Goal: Information Seeking & Learning: Learn about a topic

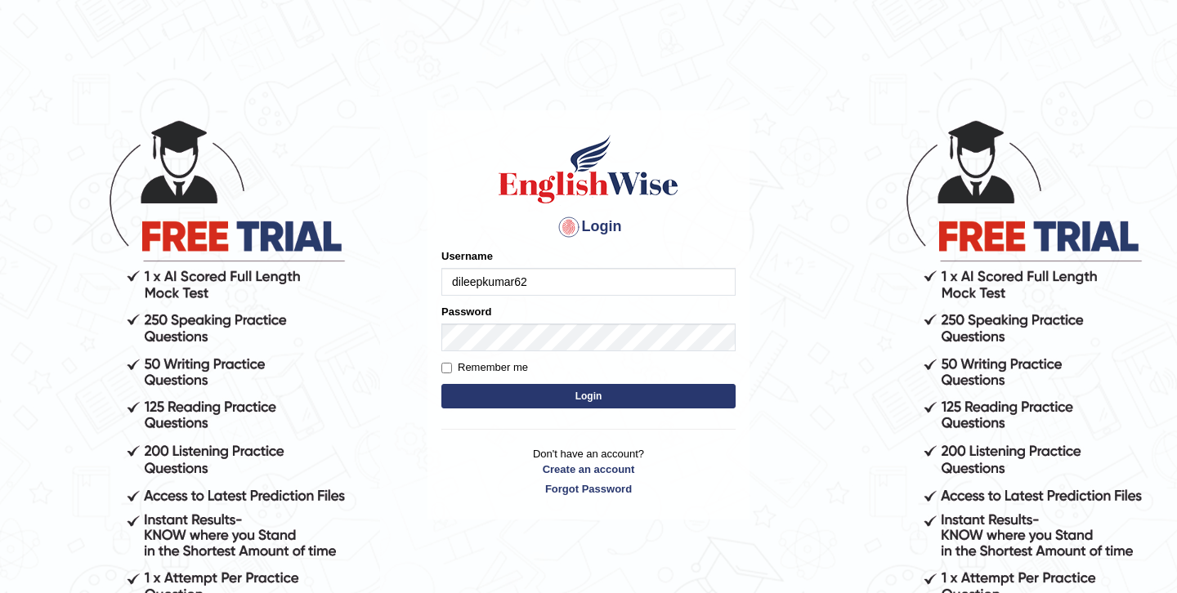
type input "dileepkumar62"
click at [451, 370] on input "Remember me" at bounding box center [446, 368] width 11 height 11
checkbox input "true"
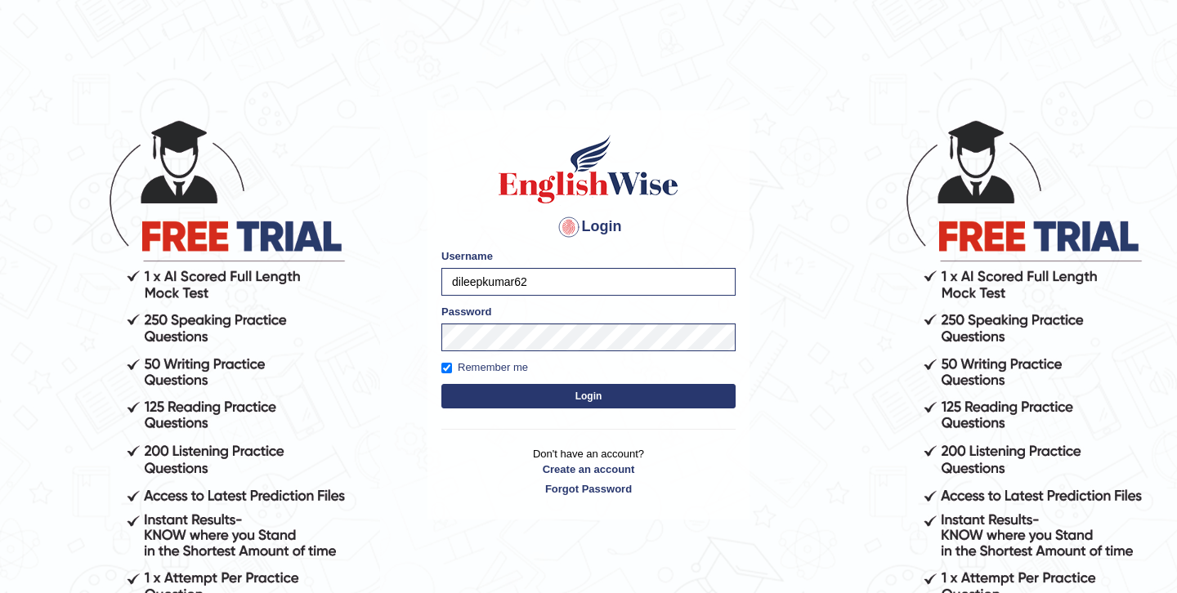
click at [540, 396] on button "Login" at bounding box center [588, 396] width 294 height 25
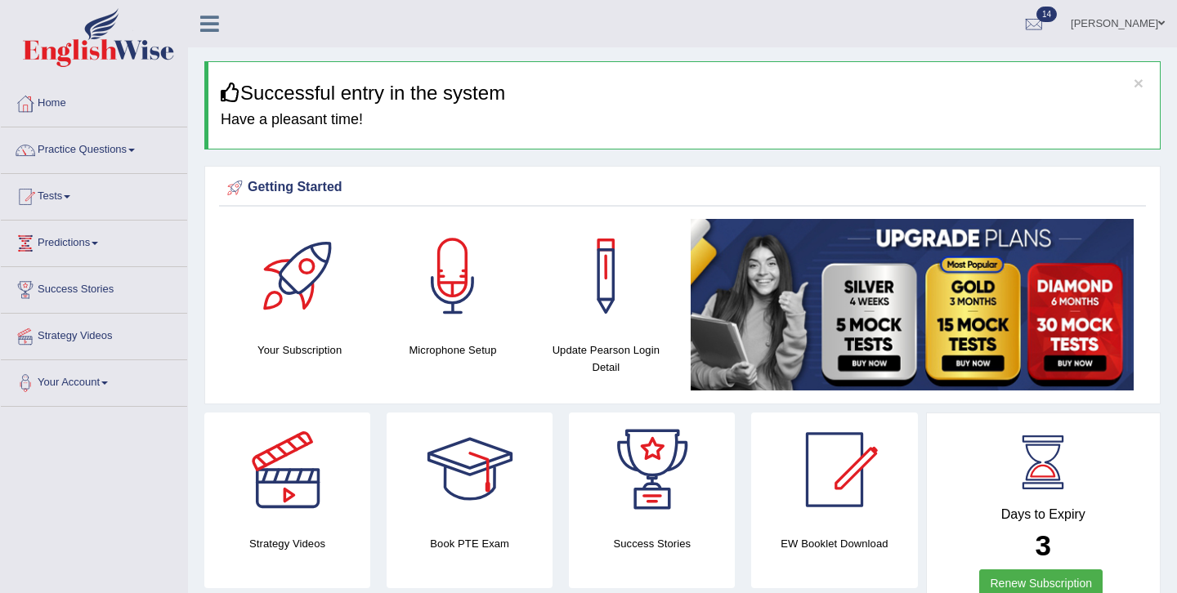
click at [469, 274] on div at bounding box center [453, 276] width 114 height 114
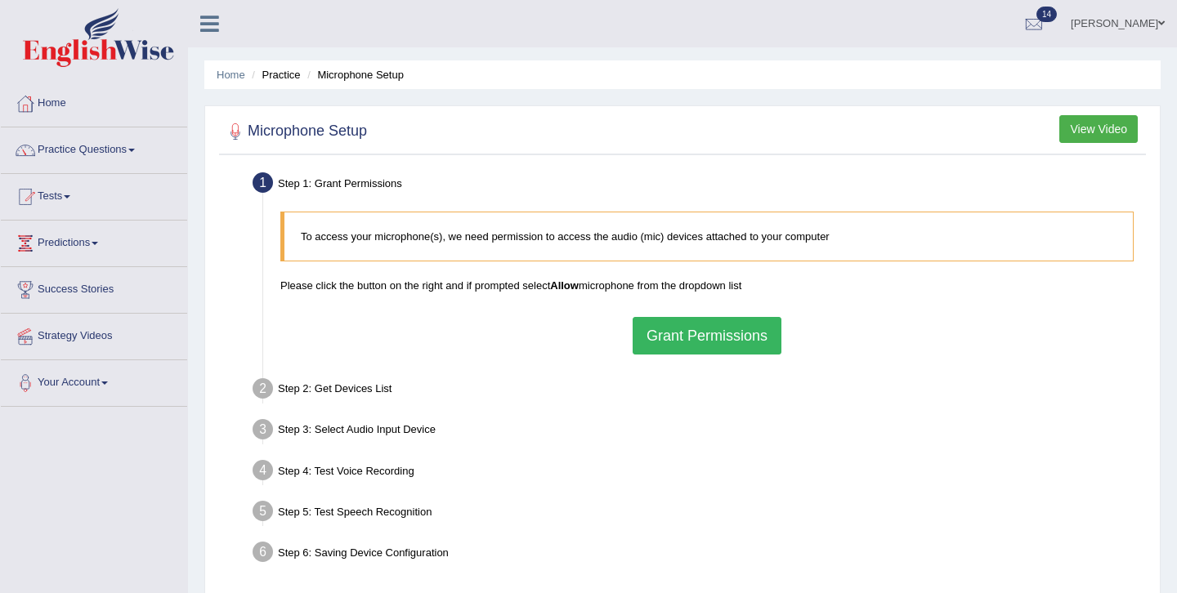
click at [682, 330] on button "Grant Permissions" at bounding box center [707, 336] width 149 height 38
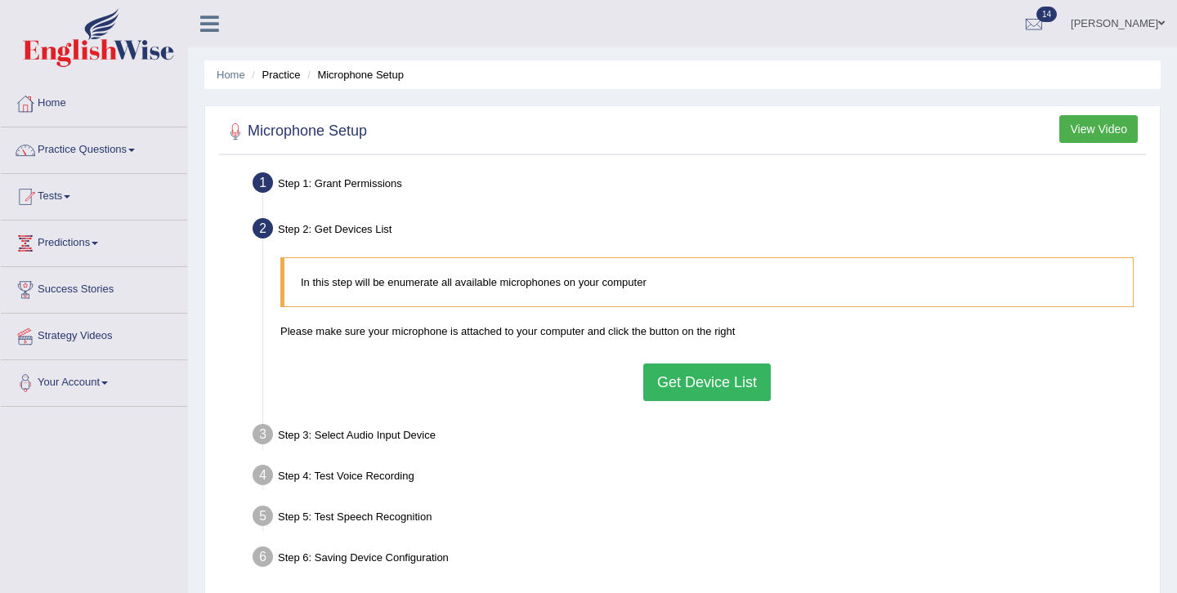
click at [713, 373] on button "Get Device List" at bounding box center [706, 383] width 127 height 38
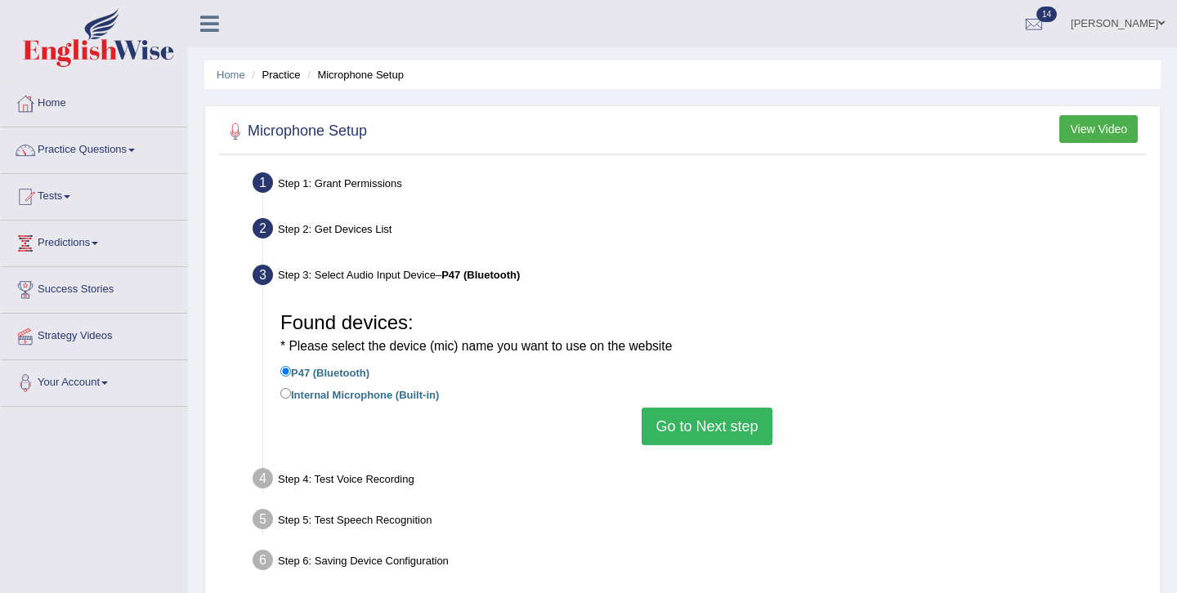
click at [667, 421] on button "Go to Next step" at bounding box center [707, 427] width 130 height 38
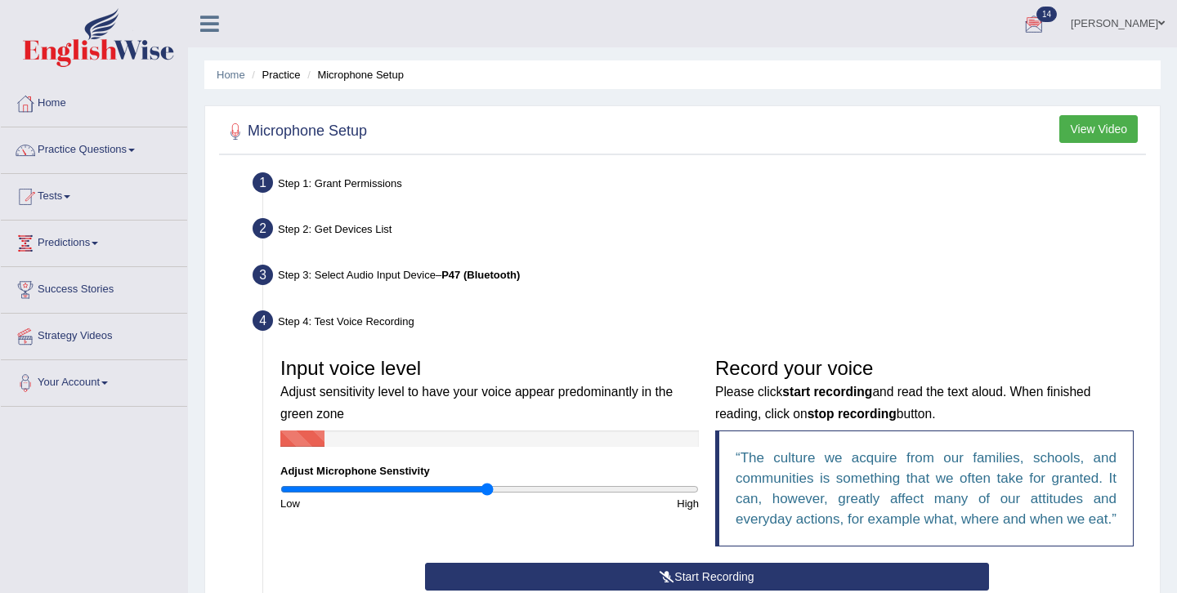
scroll to position [33, 0]
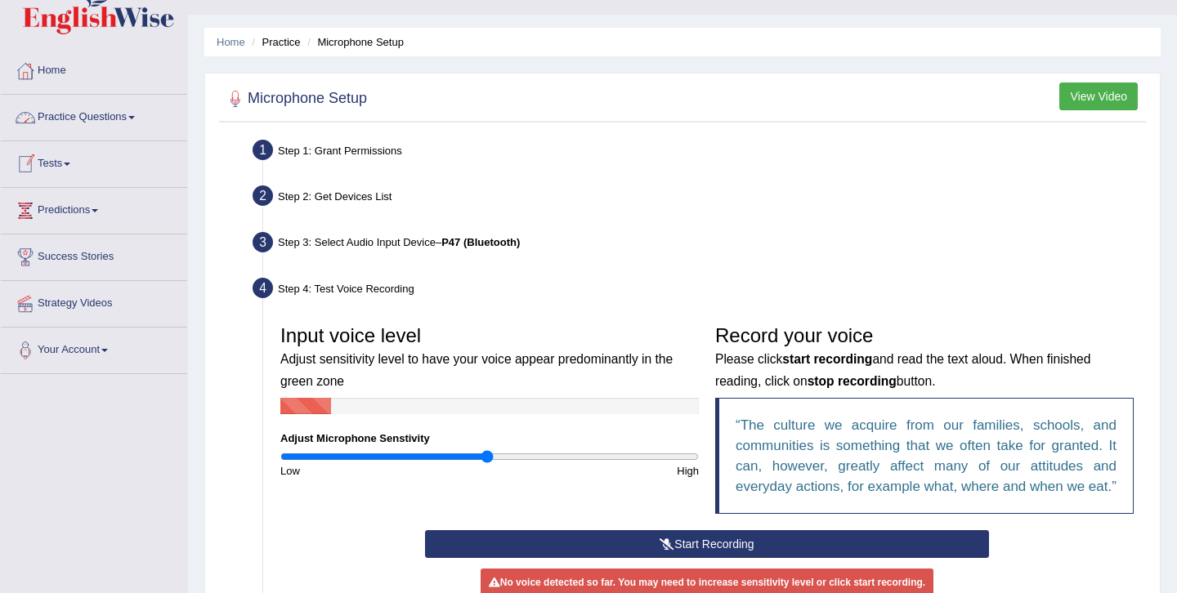
click at [120, 111] on link "Practice Questions" at bounding box center [94, 115] width 186 height 41
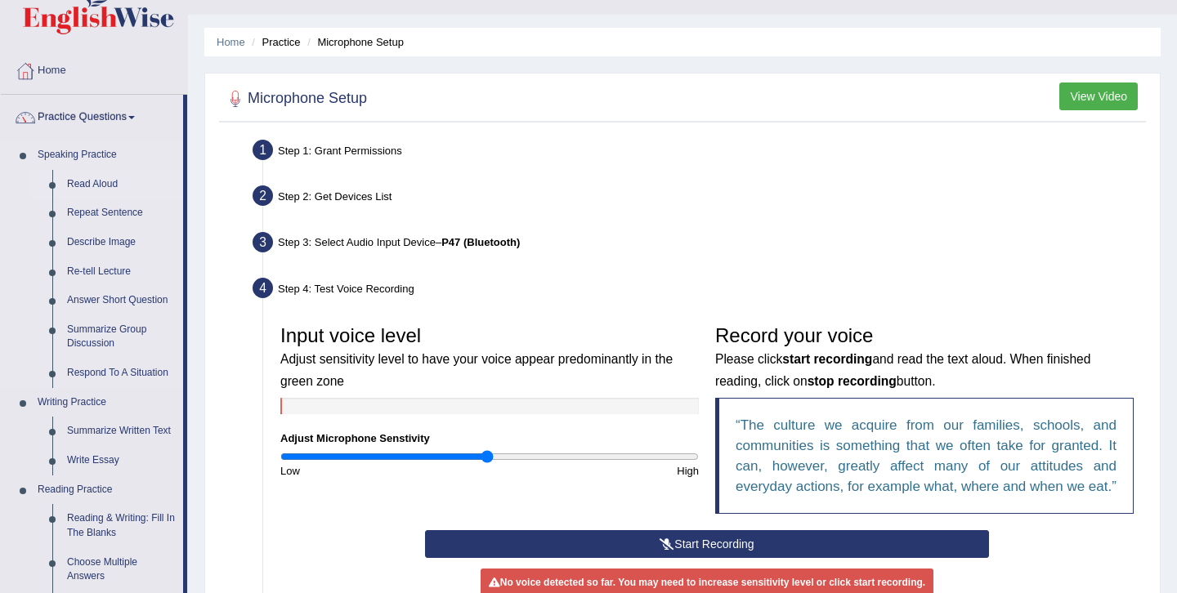
click at [105, 186] on link "Read Aloud" at bounding box center [121, 184] width 123 height 29
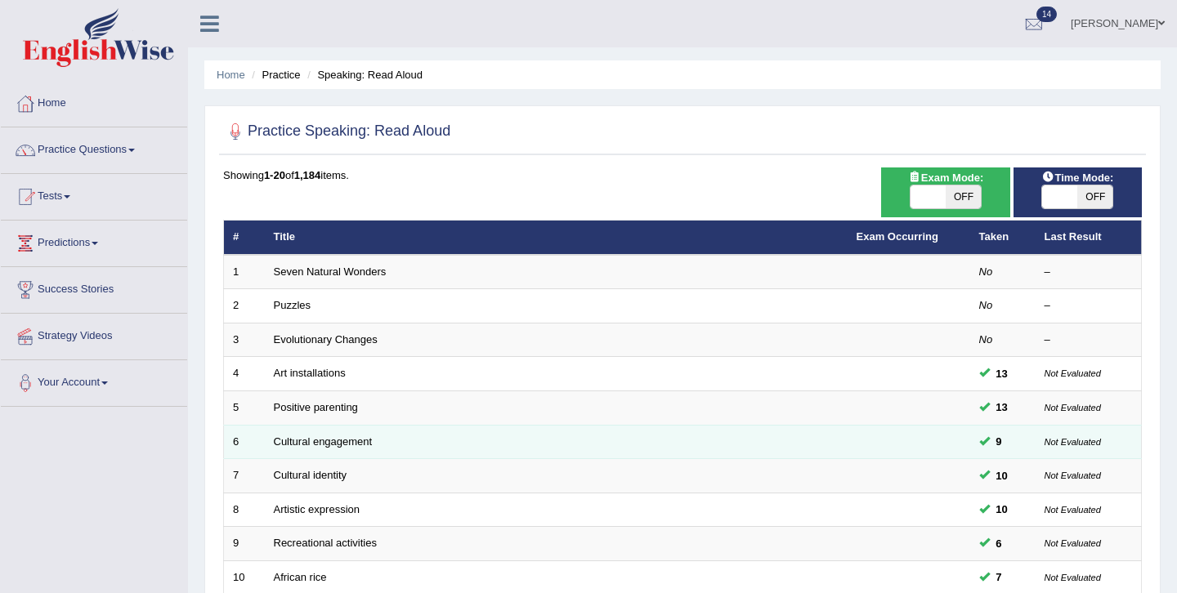
click at [330, 448] on td "Cultural engagement" at bounding box center [556, 442] width 583 height 34
click at [330, 441] on link "Cultural engagement" at bounding box center [323, 442] width 99 height 12
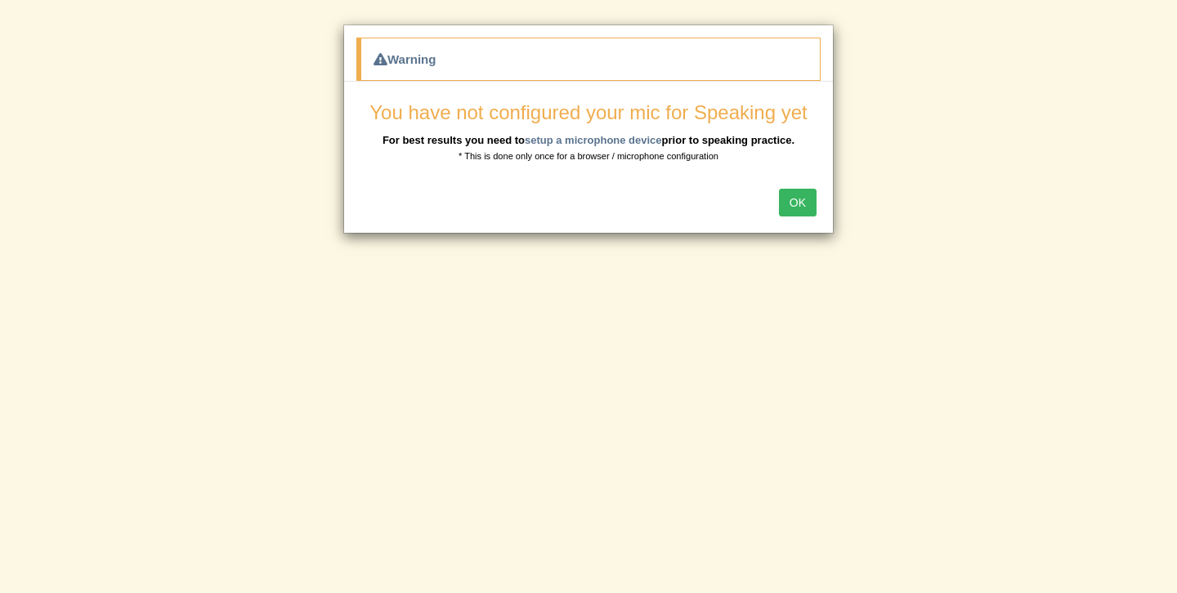
click at [795, 199] on button "OK" at bounding box center [798, 203] width 38 height 28
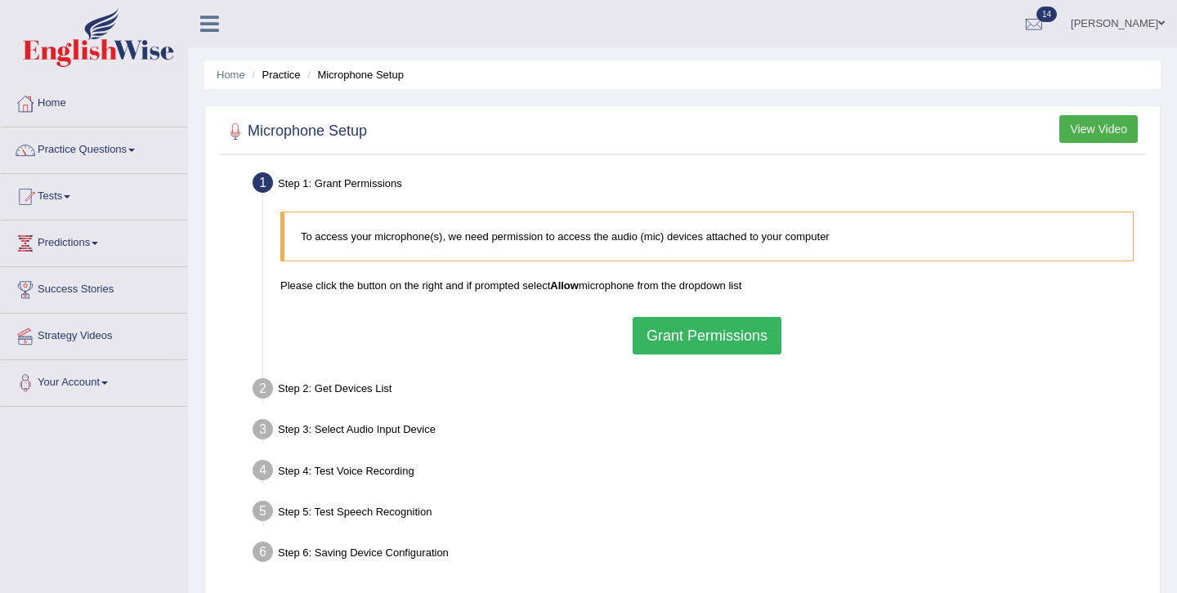
click at [733, 327] on button "Grant Permissions" at bounding box center [707, 336] width 149 height 38
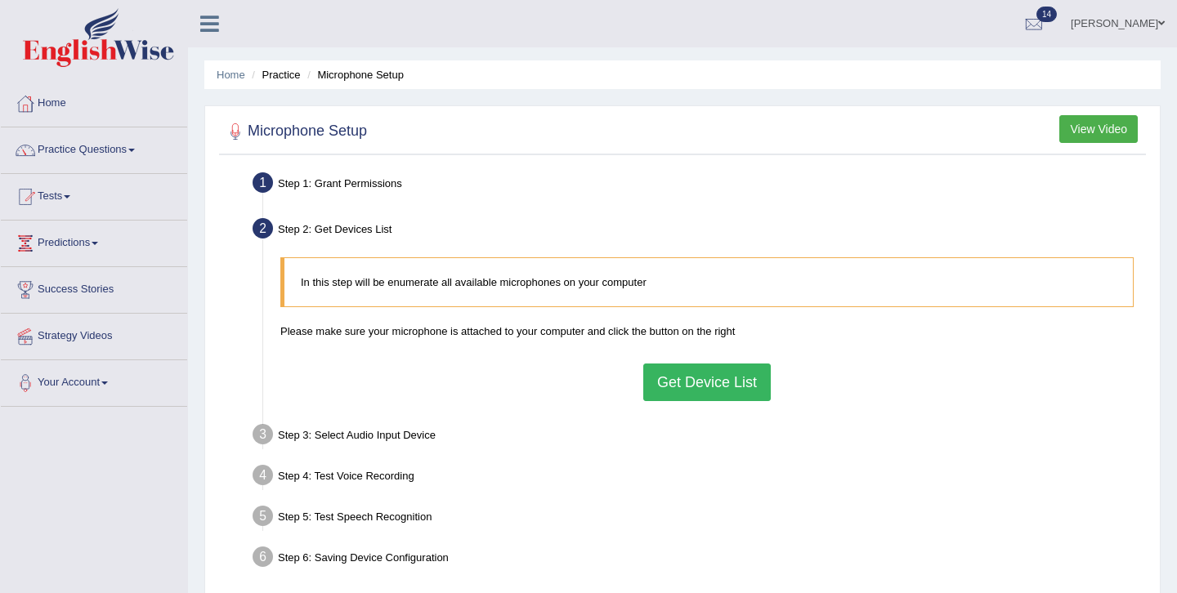
click at [722, 373] on button "Get Device List" at bounding box center [706, 383] width 127 height 38
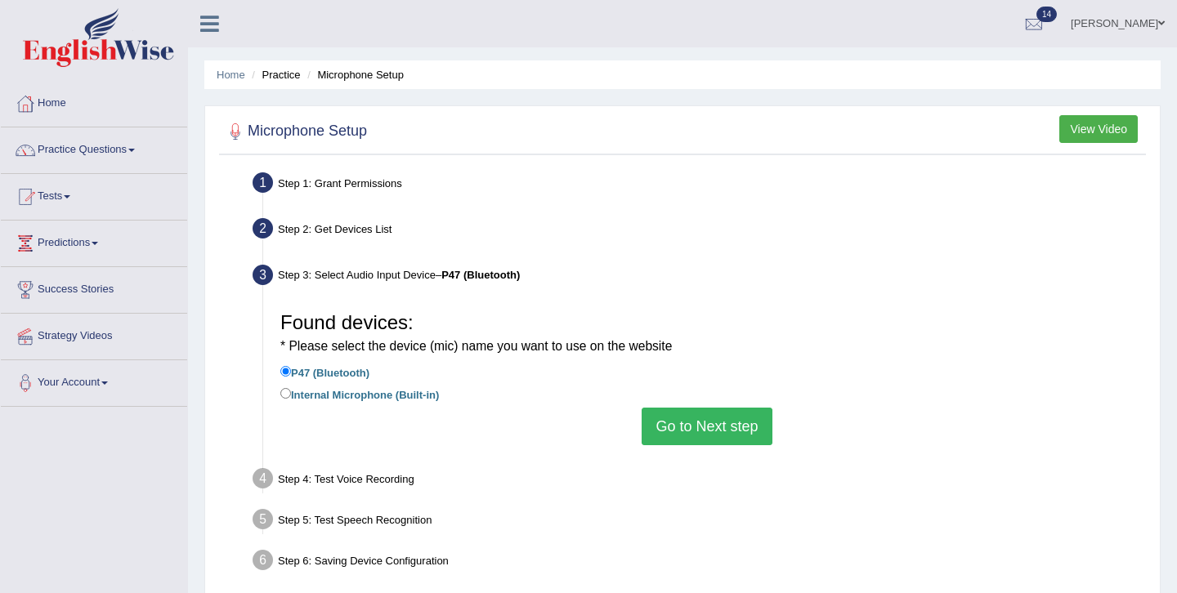
click at [720, 427] on button "Go to Next step" at bounding box center [707, 427] width 130 height 38
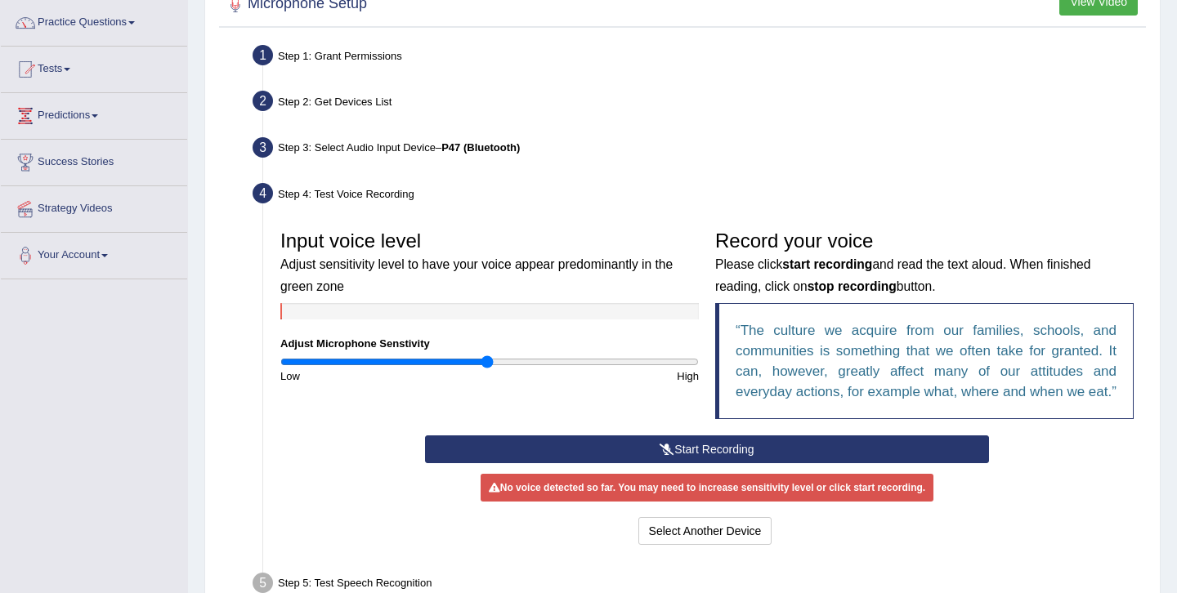
scroll to position [131, 0]
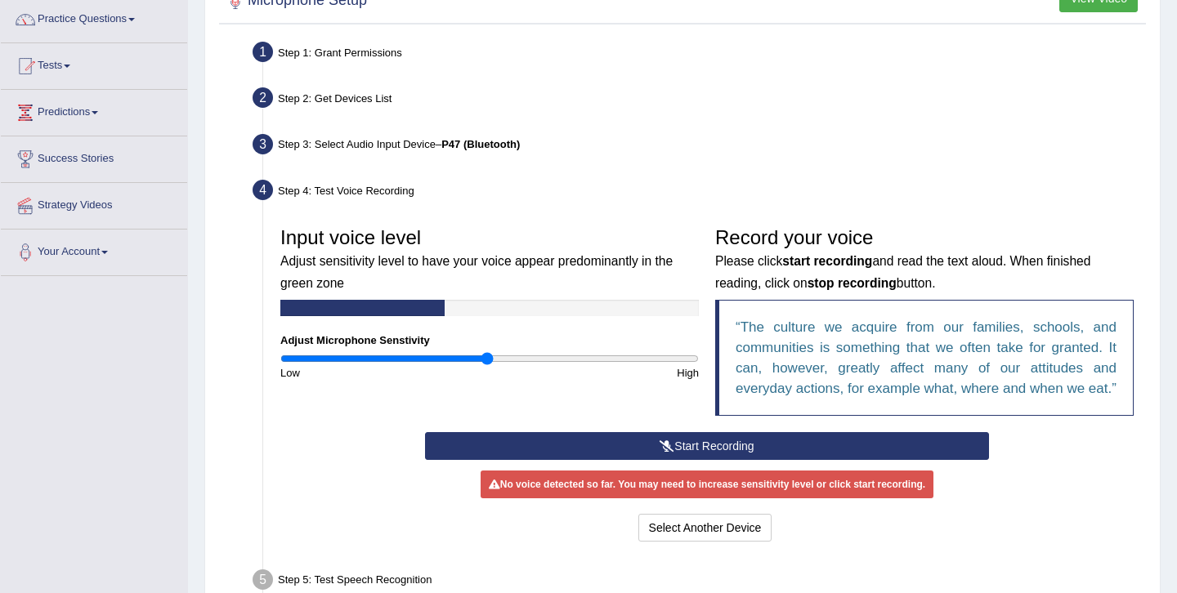
click at [866, 460] on button "Start Recording" at bounding box center [706, 446] width 563 height 28
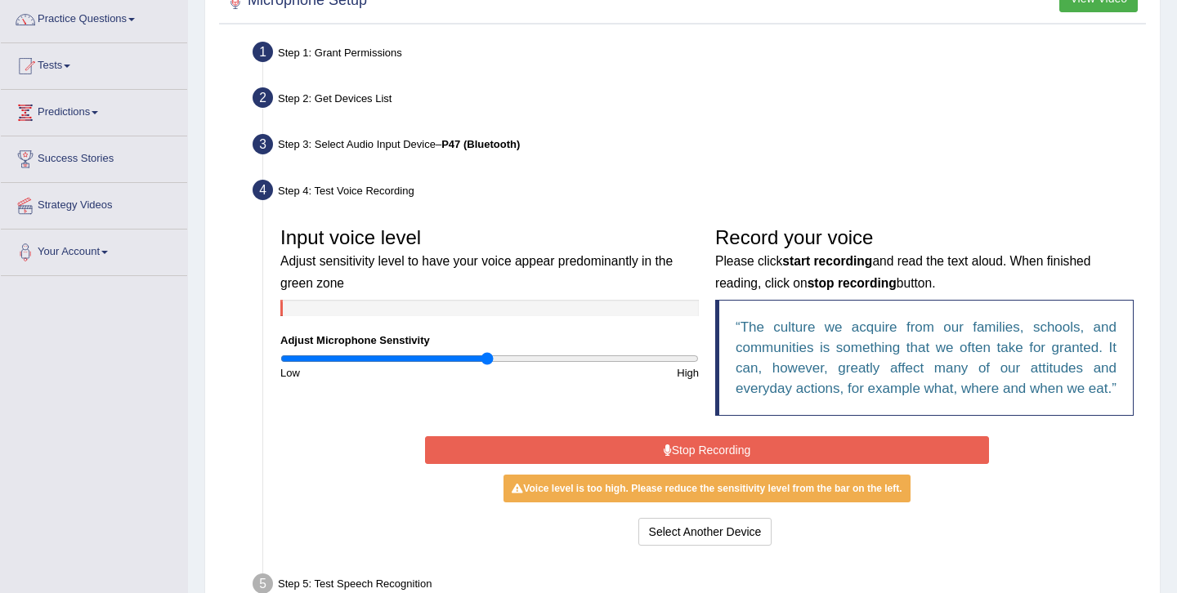
click at [866, 464] on button "Stop Recording" at bounding box center [706, 450] width 563 height 28
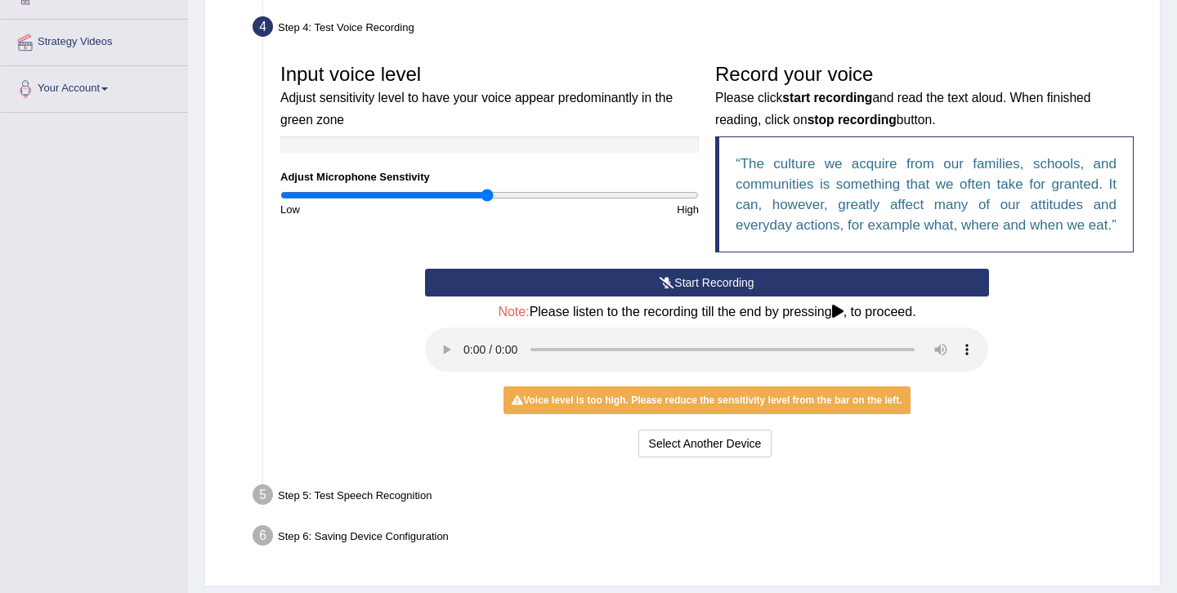
scroll to position [327, 0]
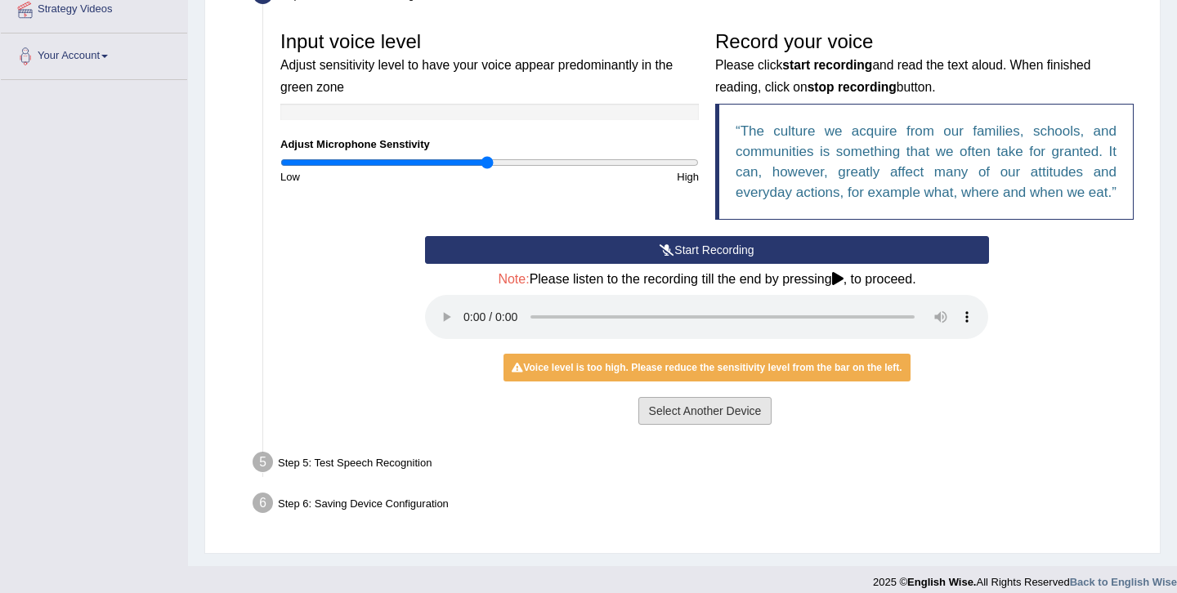
click at [736, 425] on button "Select Another Device" at bounding box center [705, 411] width 134 height 28
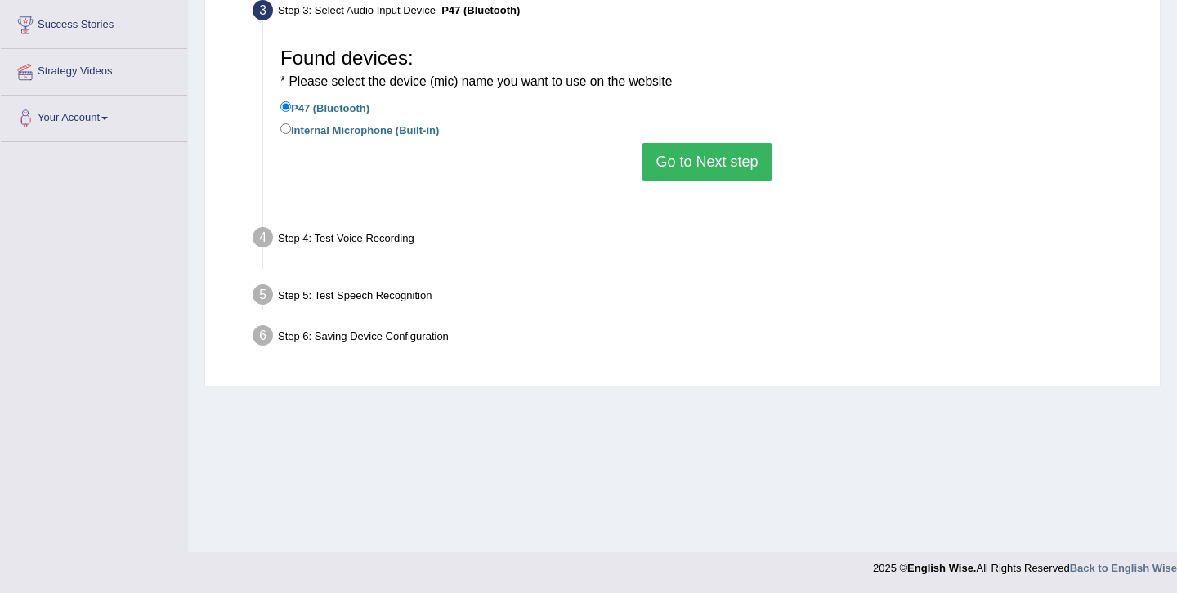
scroll to position [265, 0]
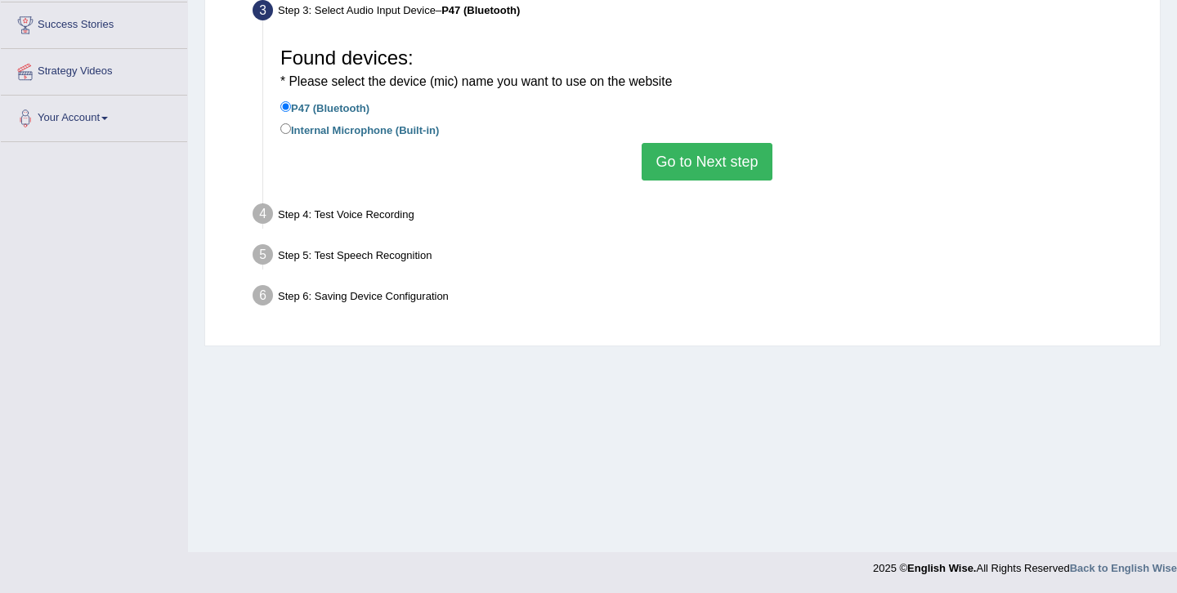
click at [424, 126] on label "Internal Microphone (Built-in)" at bounding box center [359, 129] width 159 height 18
click at [291, 126] on input "Internal Microphone (Built-in)" at bounding box center [285, 128] width 11 height 11
radio input "true"
click at [707, 150] on button "Go to Next step" at bounding box center [707, 162] width 130 height 38
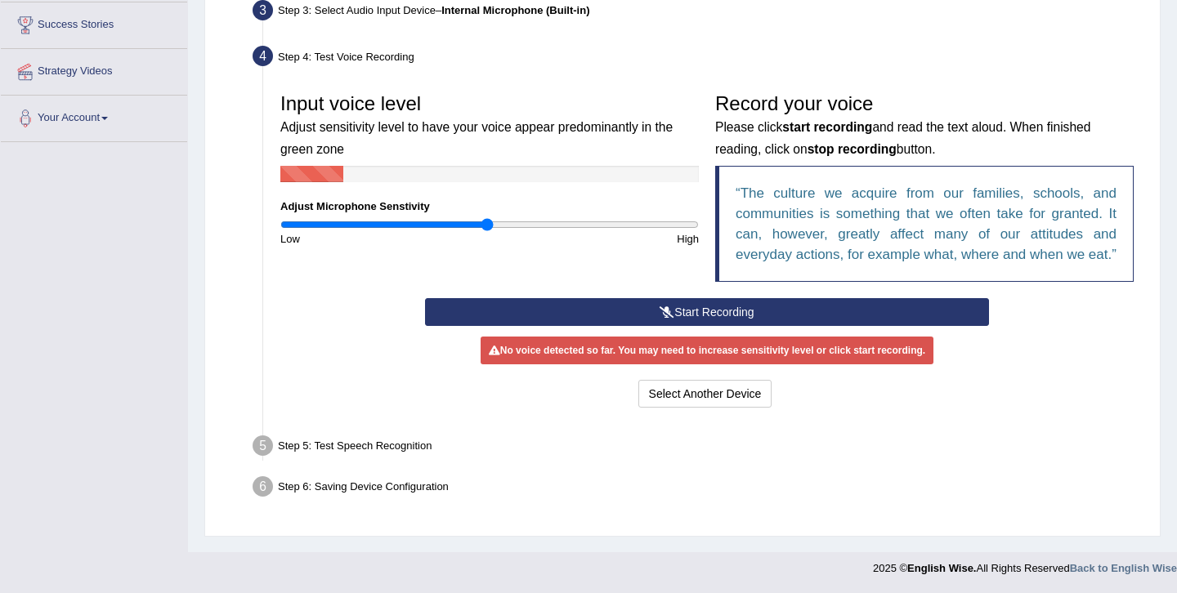
click at [704, 326] on button "Start Recording" at bounding box center [706, 312] width 563 height 28
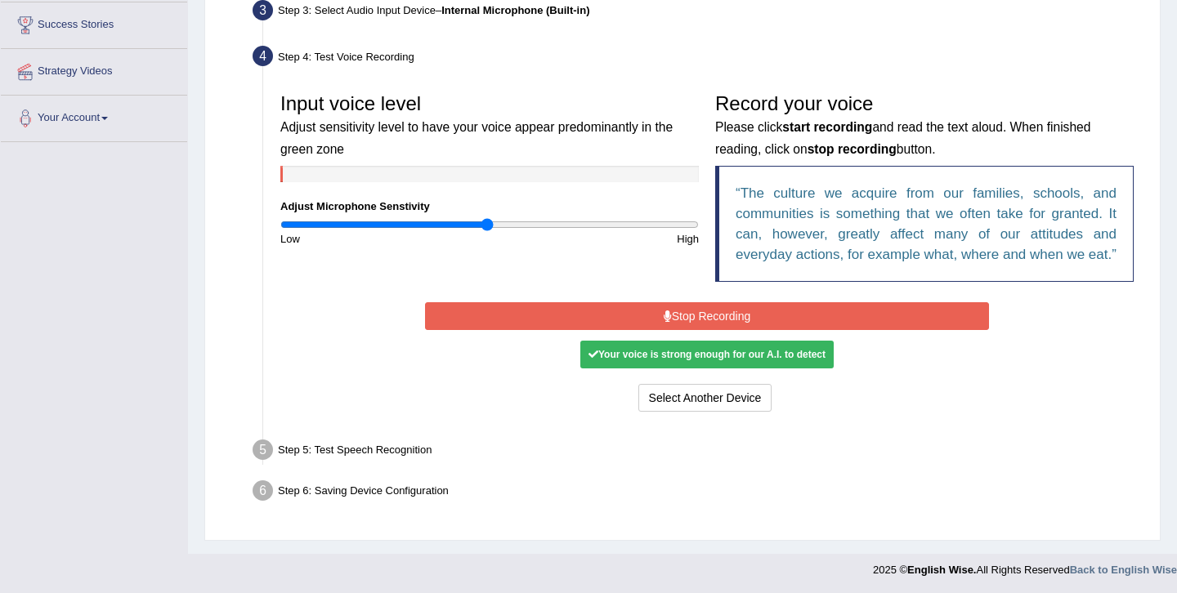
click at [704, 330] on button "Stop Recording" at bounding box center [706, 316] width 563 height 28
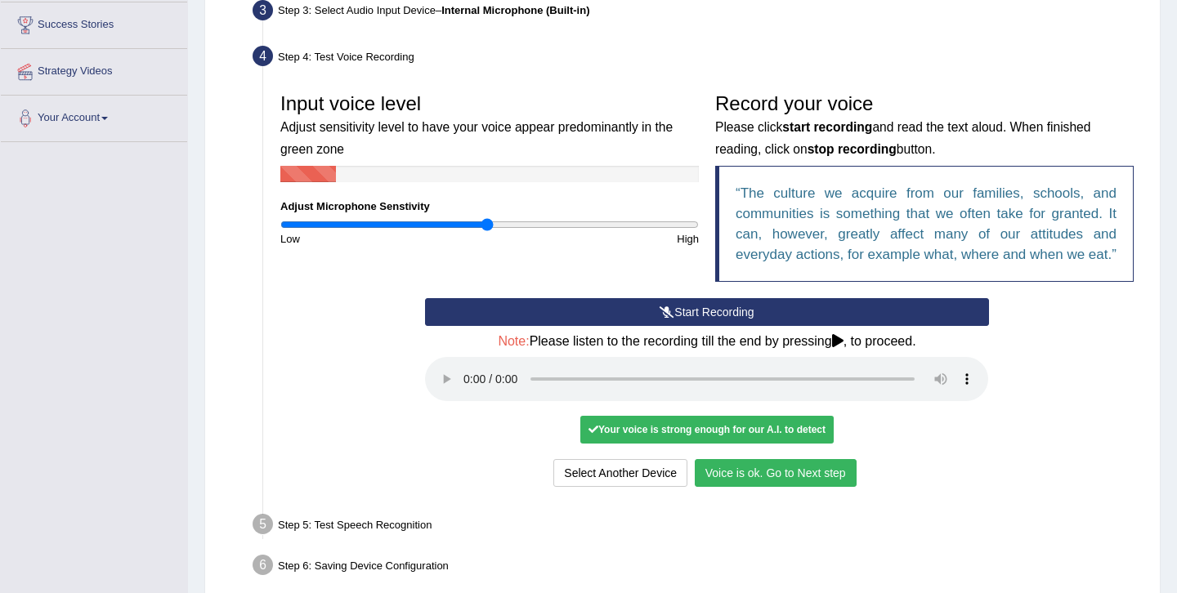
click at [751, 487] on button "Voice is ok. Go to Next step" at bounding box center [776, 473] width 162 height 28
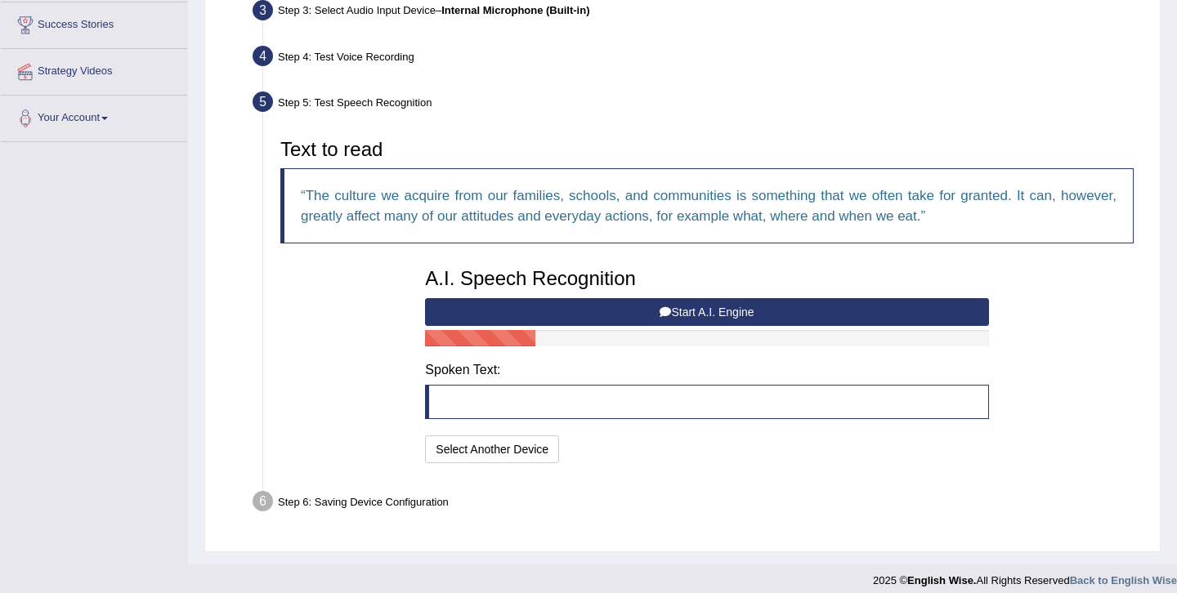
click at [729, 318] on button "Start A.I. Engine" at bounding box center [706, 312] width 563 height 28
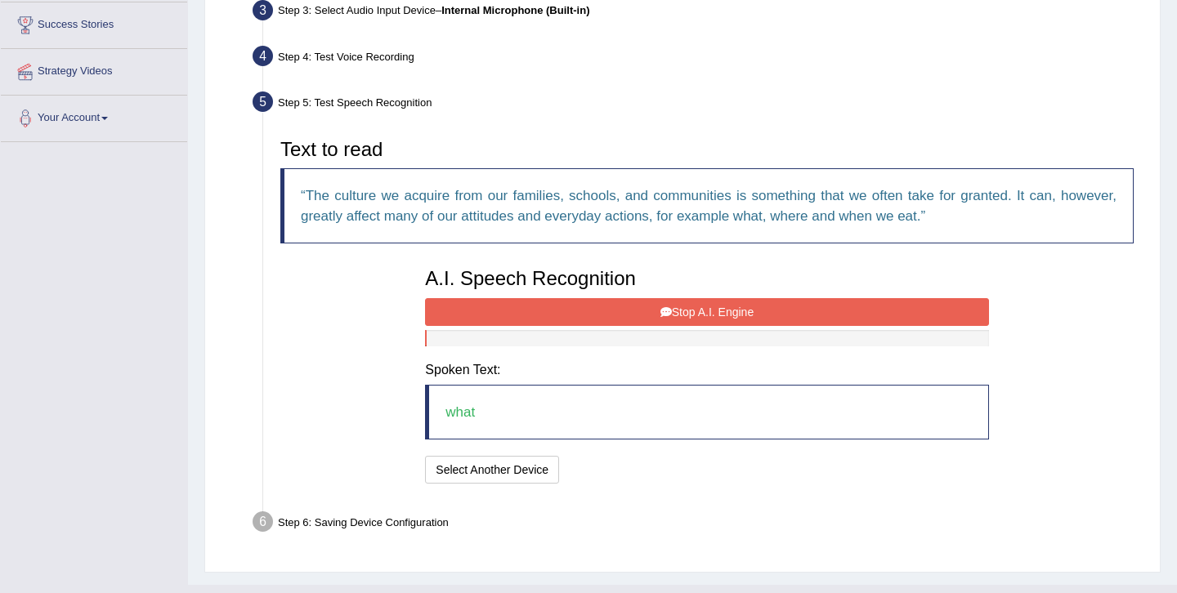
click at [729, 318] on button "Stop A.I. Engine" at bounding box center [706, 312] width 563 height 28
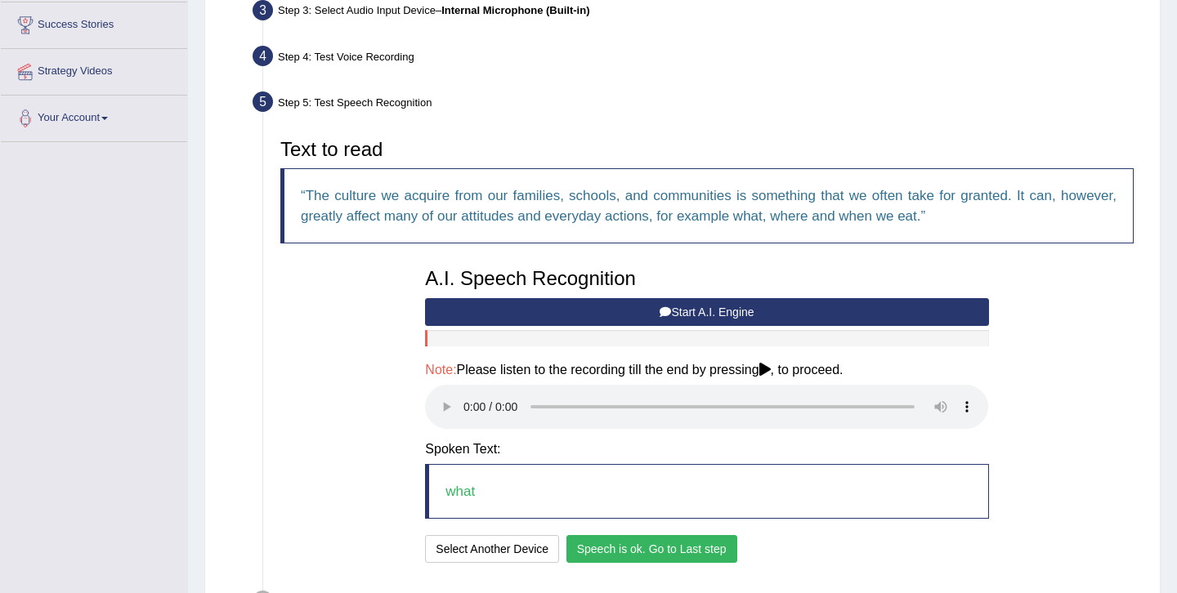
click at [615, 559] on button "Speech is ok. Go to Last step" at bounding box center [651, 549] width 171 height 28
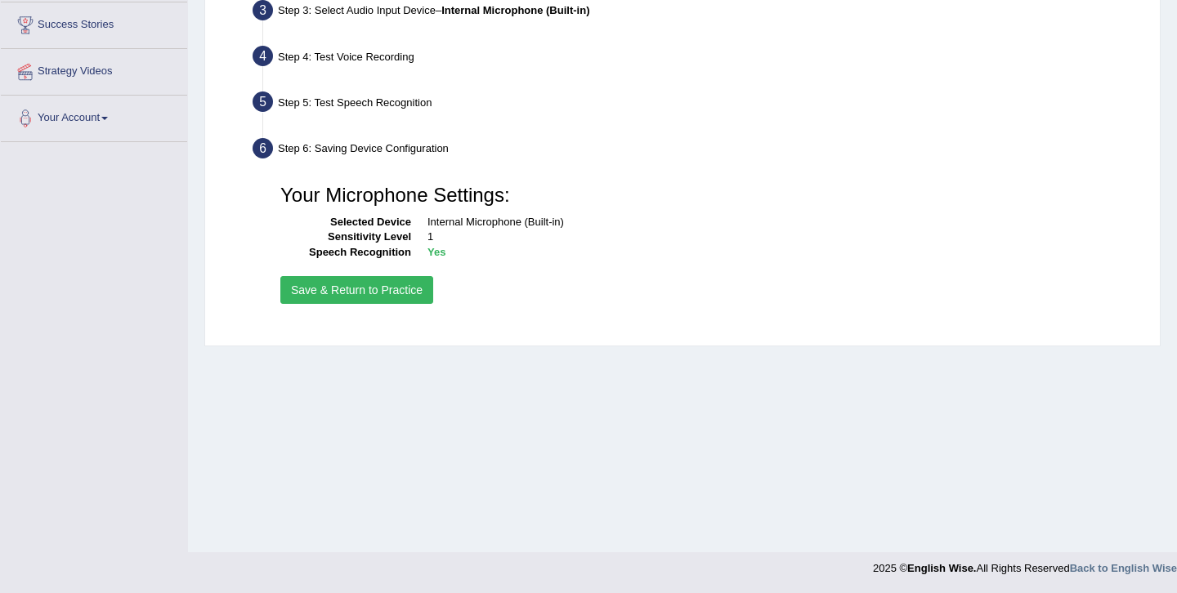
click at [387, 296] on button "Save & Return to Practice" at bounding box center [356, 290] width 153 height 28
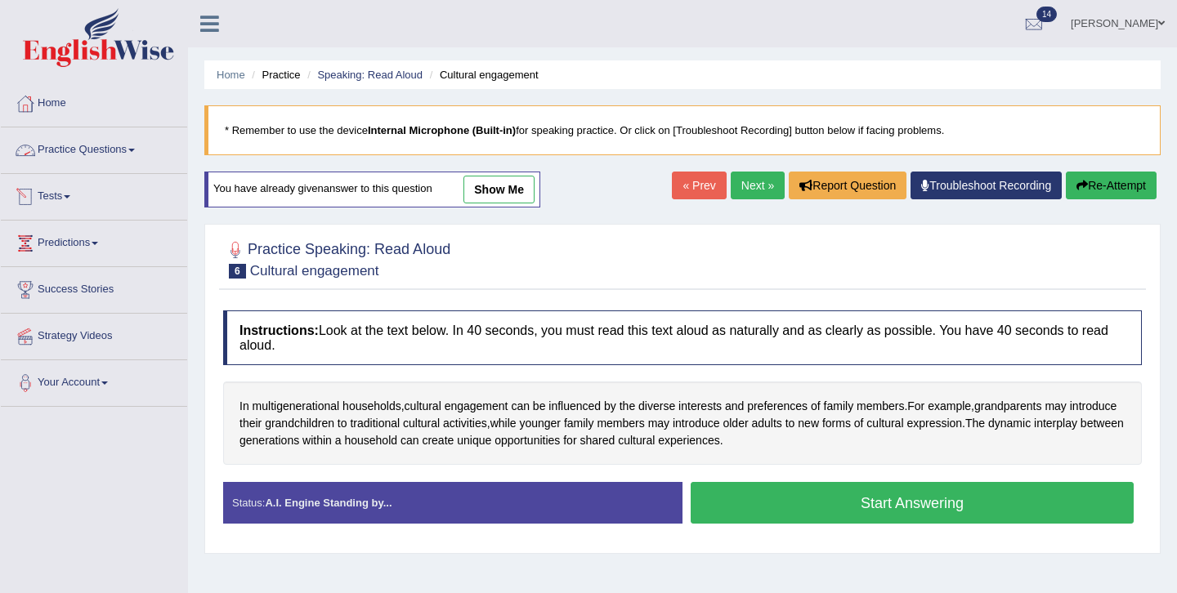
click at [136, 149] on link "Practice Questions" at bounding box center [94, 147] width 186 height 41
